Goal: Task Accomplishment & Management: Manage account settings

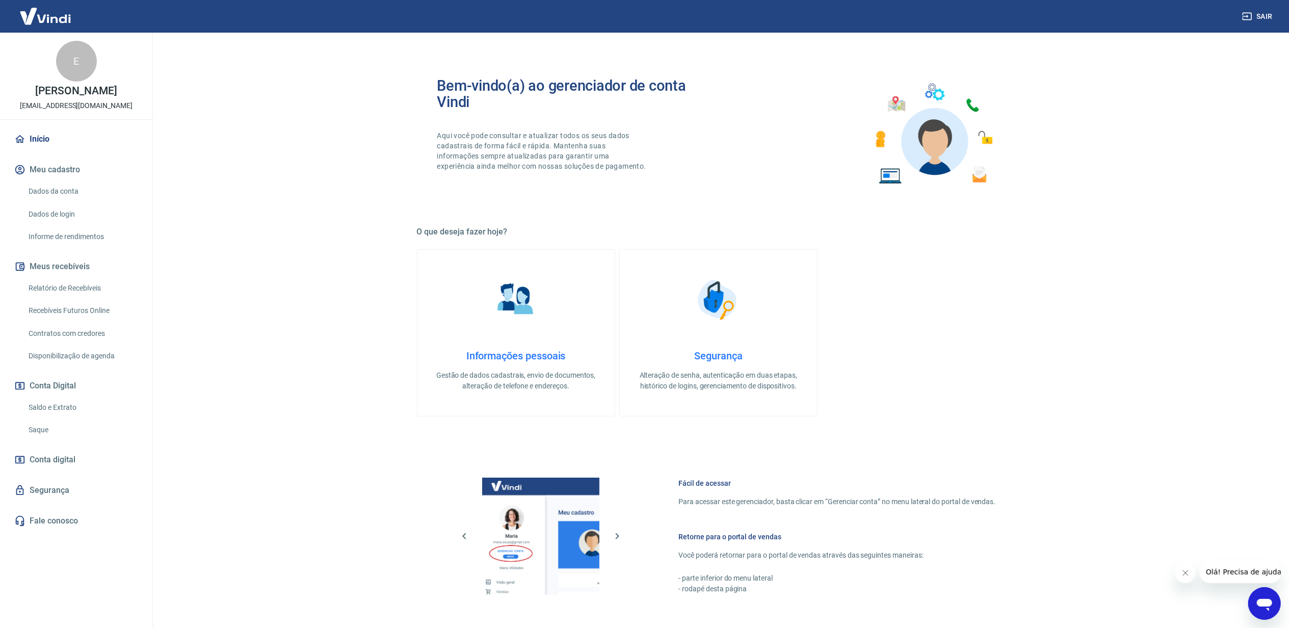
click at [49, 410] on link "Saldo e Extrato" at bounding box center [82, 407] width 116 height 21
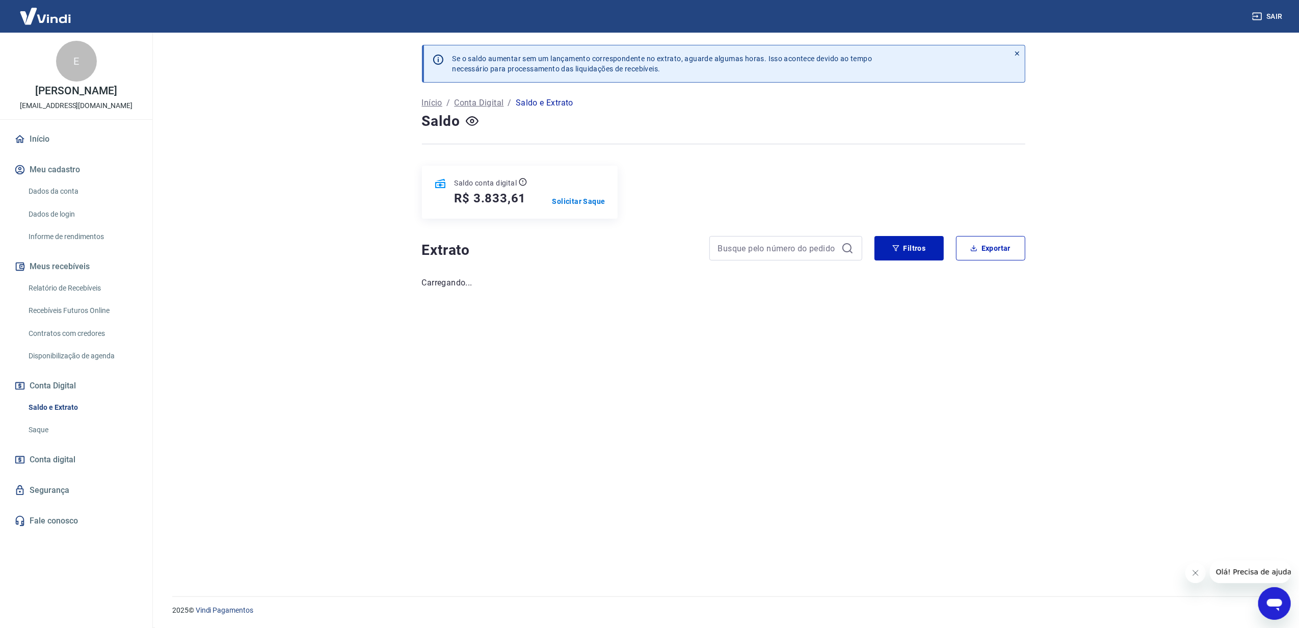
click at [501, 203] on h5 "R$ 3.833,61" at bounding box center [491, 198] width 72 height 16
copy h5 "3.833,61"
click at [590, 205] on p "Solicitar Saque" at bounding box center [578, 201] width 53 height 10
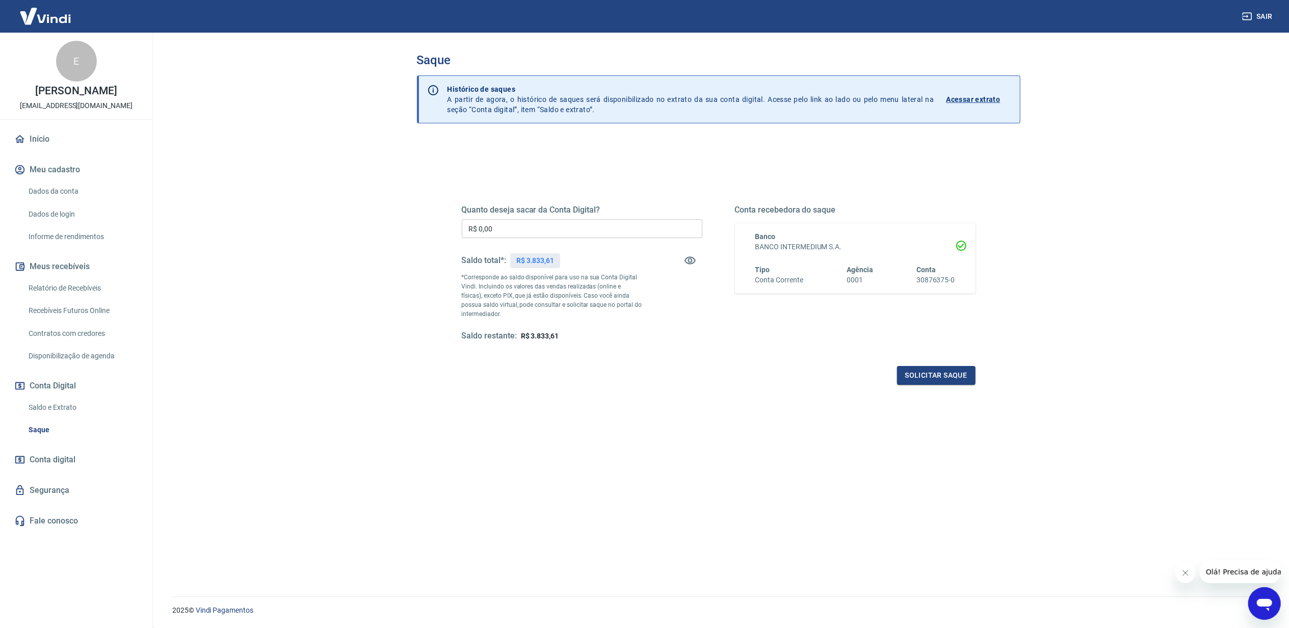
click at [573, 228] on input "R$ 0,00" at bounding box center [582, 228] width 241 height 19
paste input "3.833,61"
type input "R$ 3.833,61"
click at [939, 378] on button "Solicitar saque" at bounding box center [936, 375] width 78 height 19
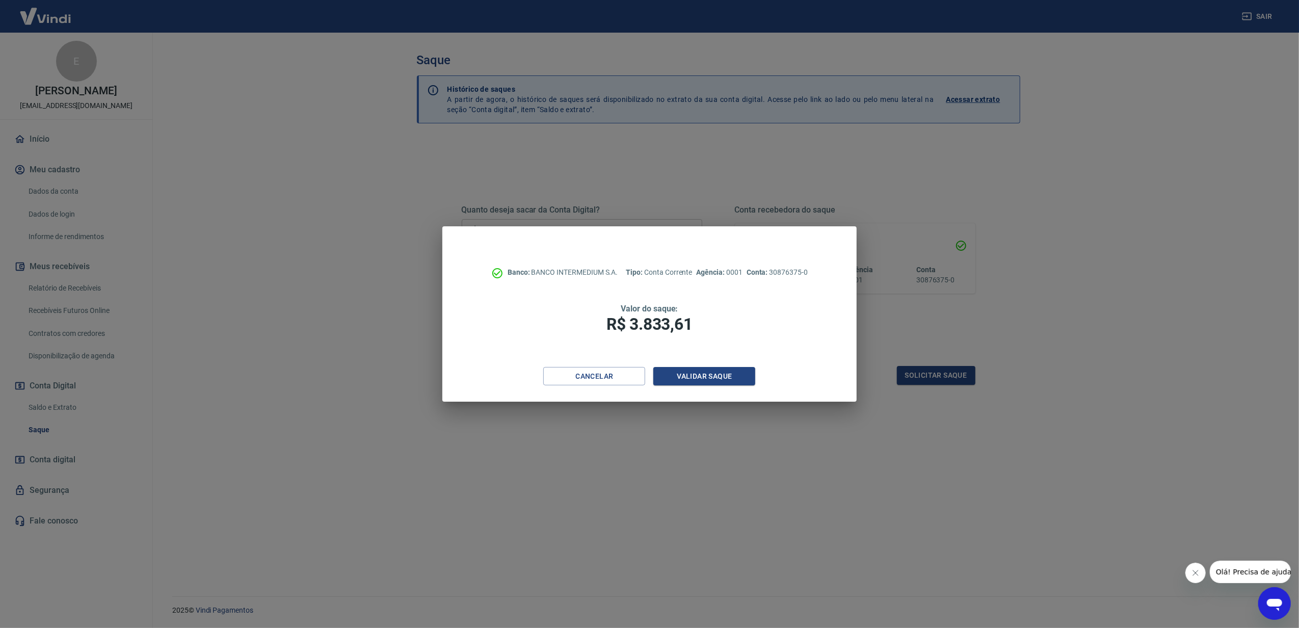
click at [732, 365] on div "Banco: BANCO INTERMEDIUM S.A. Tipo: Conta Corrente Agência: 0001 Conta: 3087637…" at bounding box center [649, 296] width 414 height 141
click at [732, 367] on button "Validar saque" at bounding box center [704, 376] width 102 height 19
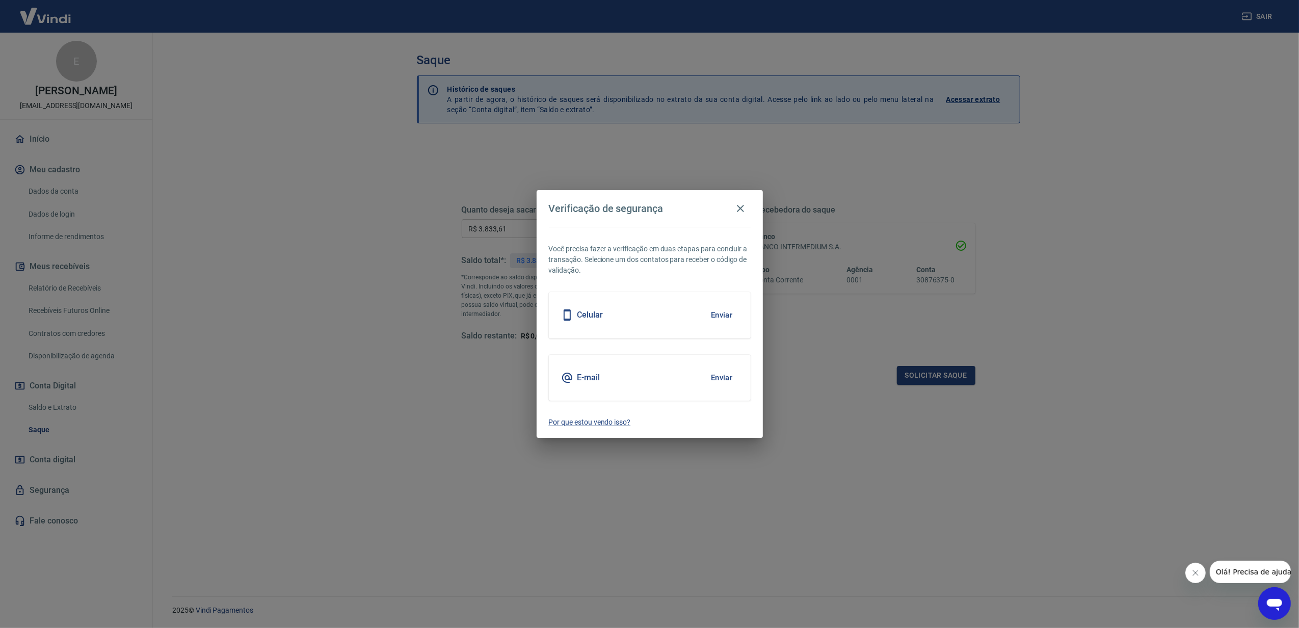
click at [725, 315] on button "Enviar" at bounding box center [721, 314] width 33 height 21
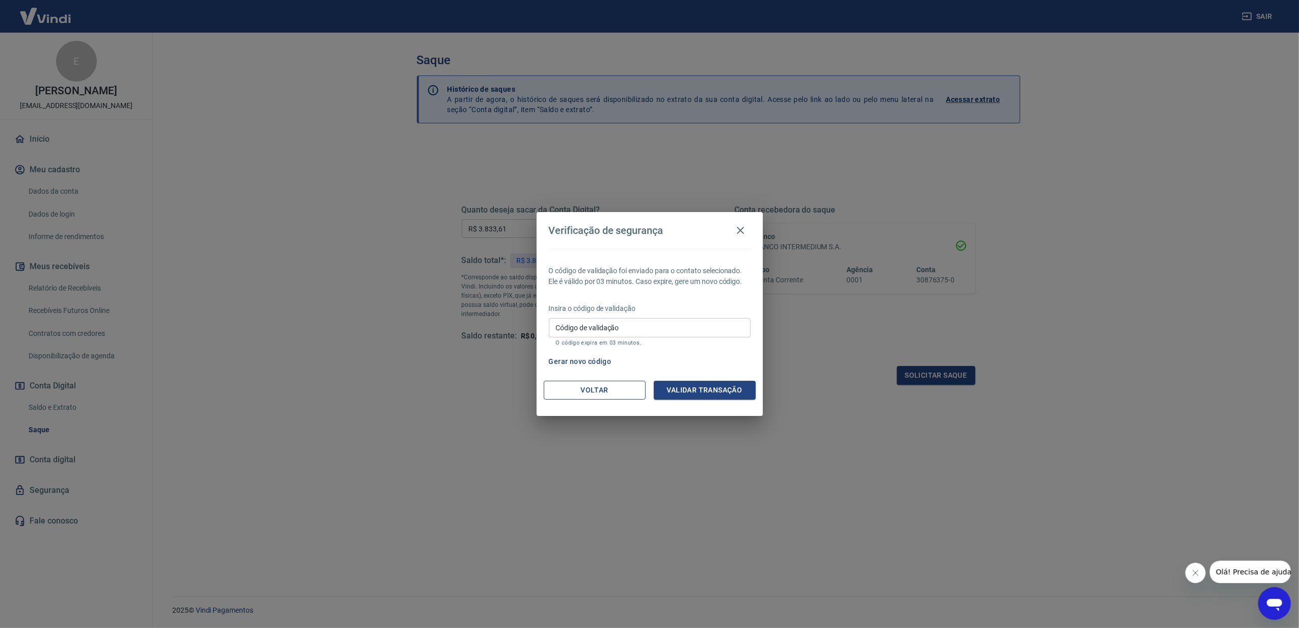
click at [596, 392] on button "Voltar" at bounding box center [595, 390] width 102 height 19
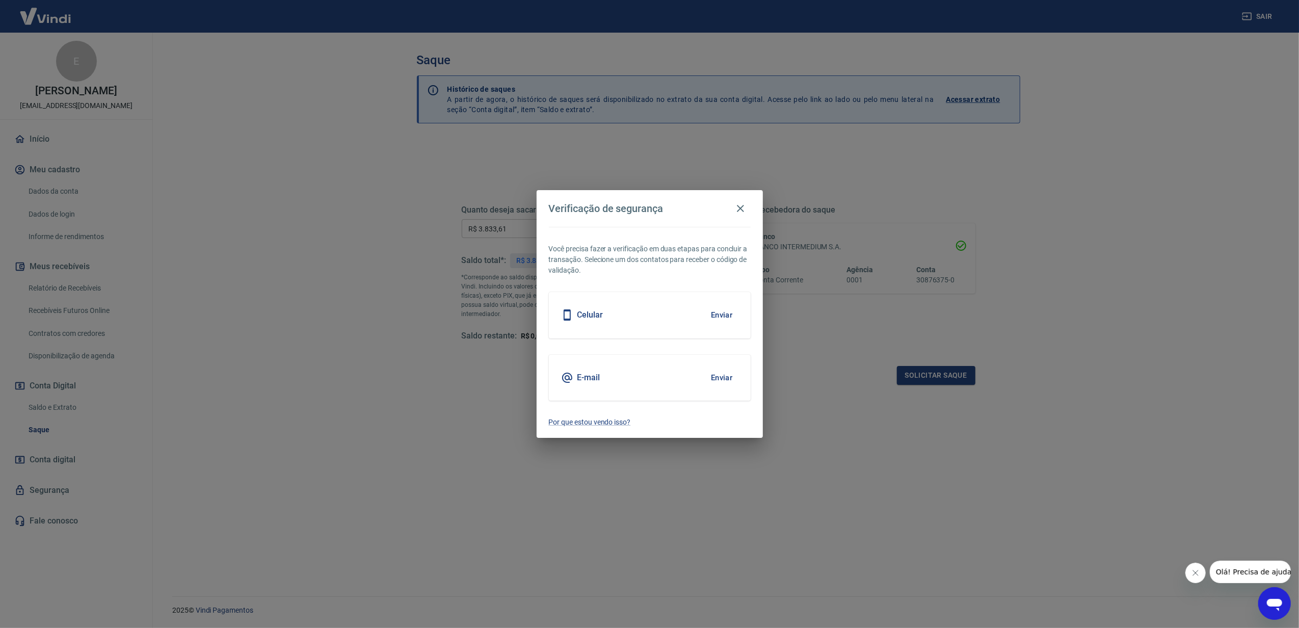
click at [705, 376] on button "Enviar" at bounding box center [721, 377] width 33 height 21
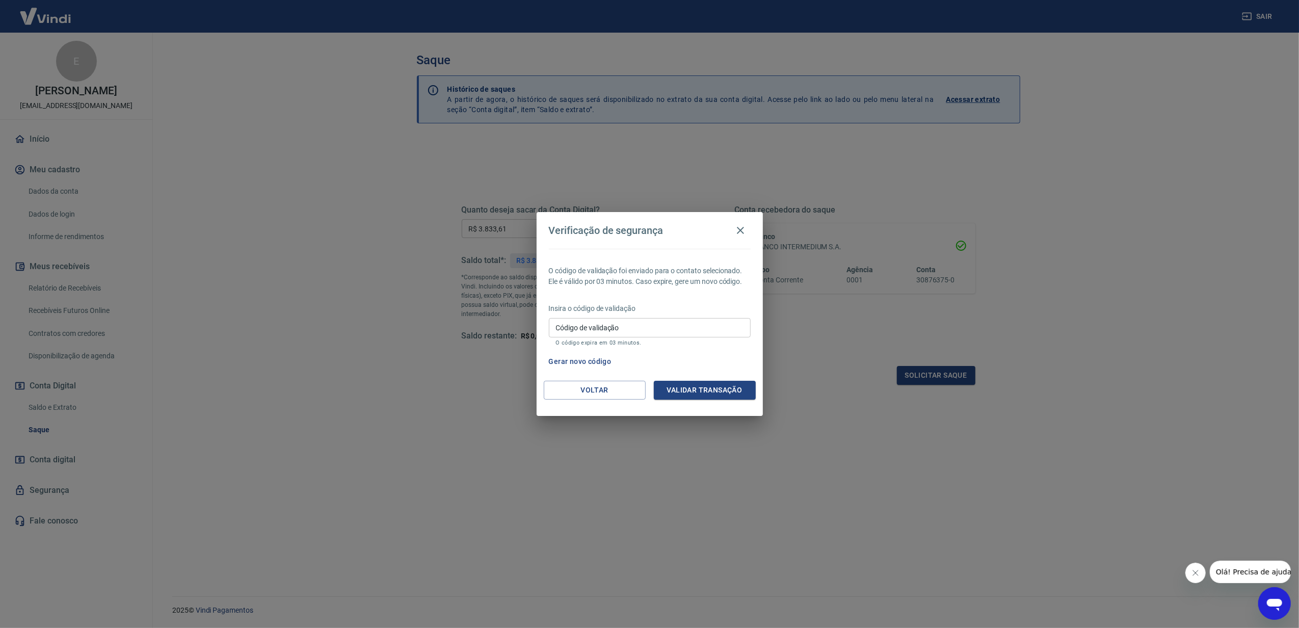
click at [686, 324] on input "Código de validação" at bounding box center [650, 327] width 202 height 19
type input "581855"
click at [693, 384] on button "Validar transação" at bounding box center [705, 390] width 102 height 19
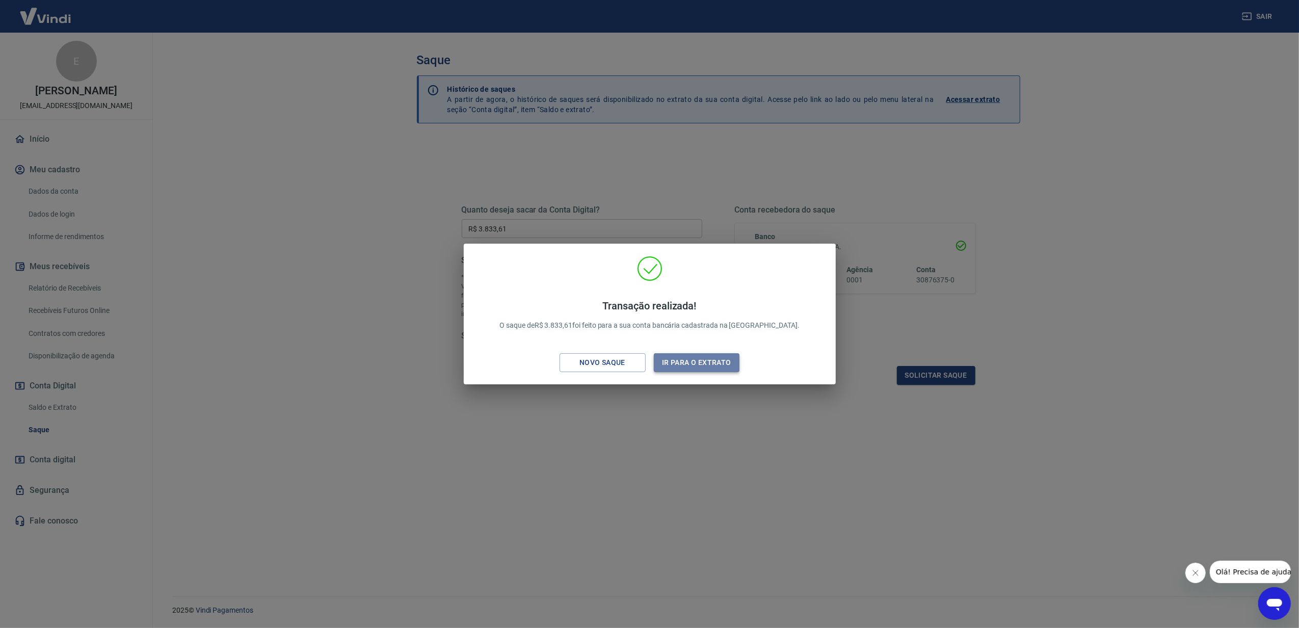
click at [692, 360] on button "Ir para o extrato" at bounding box center [697, 362] width 86 height 19
